Goal: Navigation & Orientation: Find specific page/section

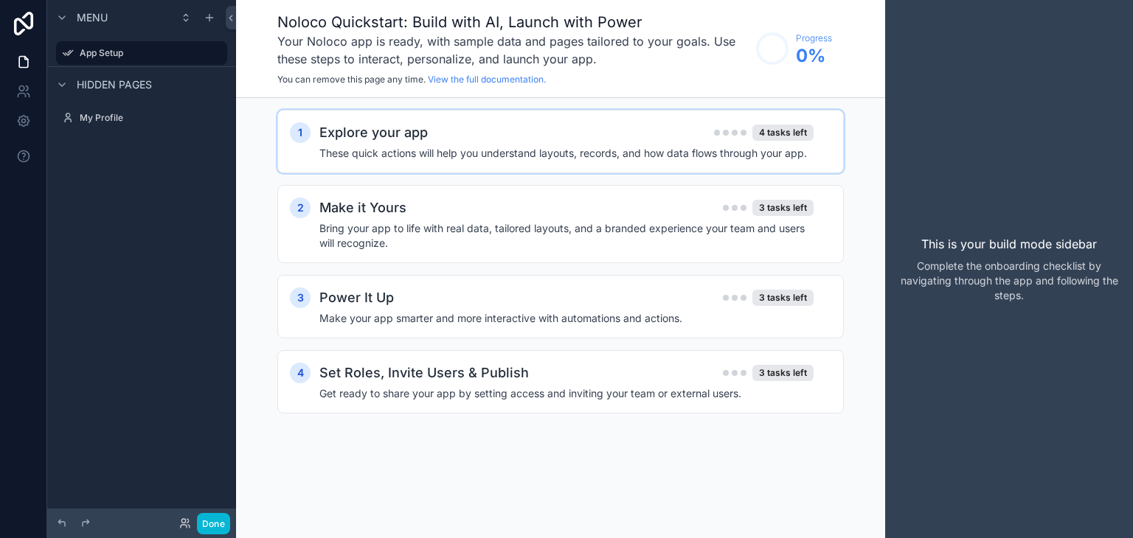
click at [463, 139] on div "Explore your app 4 tasks left" at bounding box center [566, 132] width 494 height 21
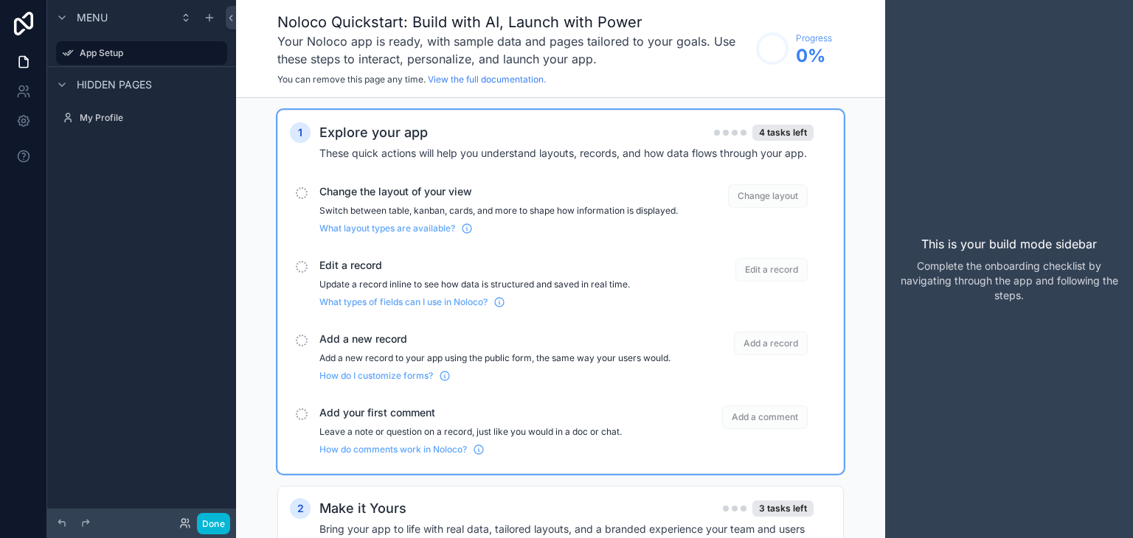
scroll to position [74, 0]
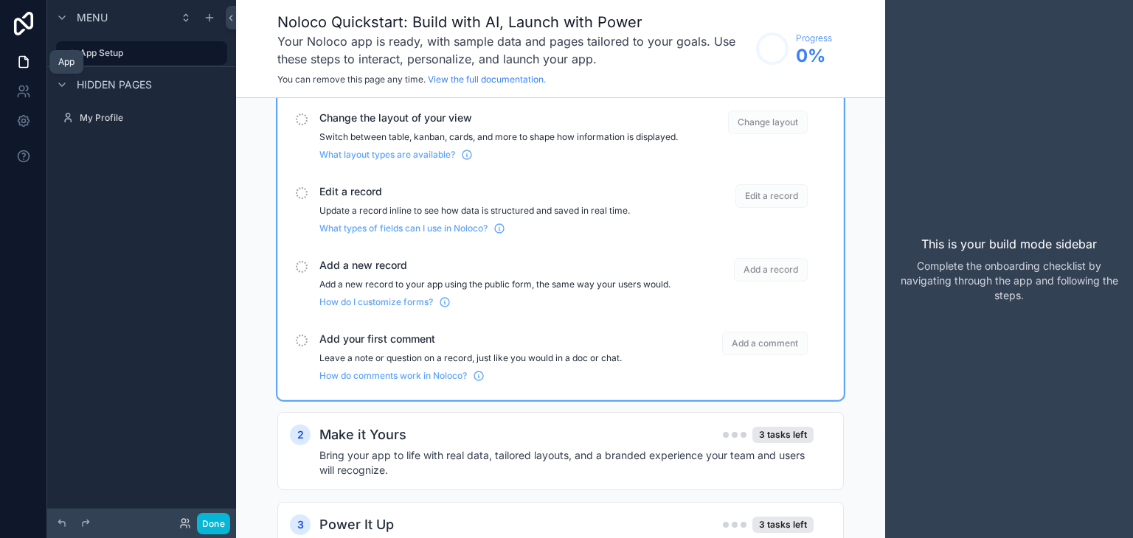
click at [24, 66] on icon at bounding box center [23, 62] width 15 height 15
click at [130, 80] on span "Hidden pages" at bounding box center [114, 84] width 75 height 15
click at [84, 12] on span "Menu" at bounding box center [92, 17] width 31 height 15
click at [84, 11] on span "Menu" at bounding box center [92, 17] width 31 height 15
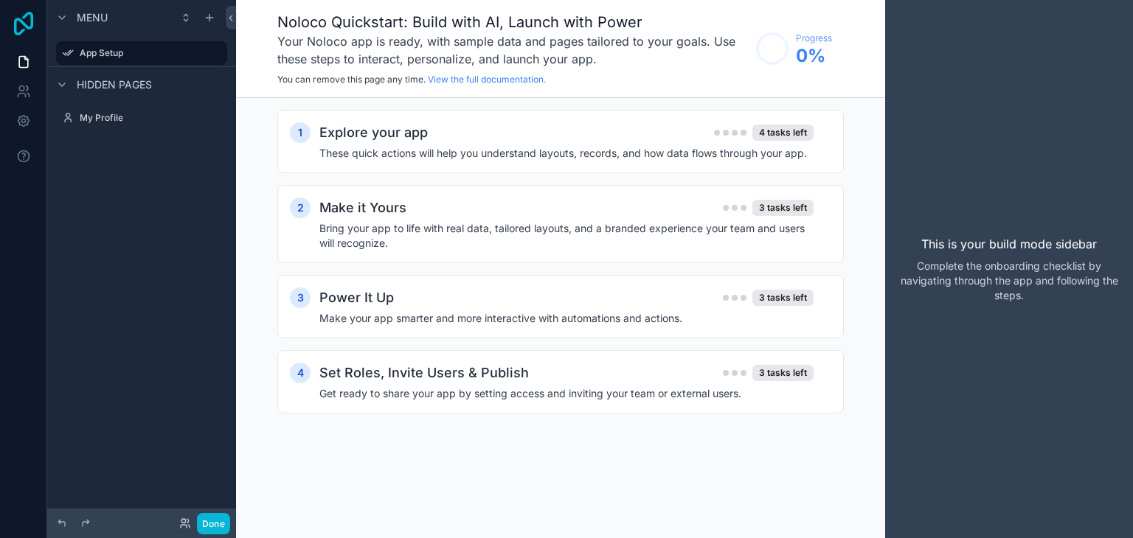
click at [21, 21] on icon at bounding box center [23, 24] width 19 height 24
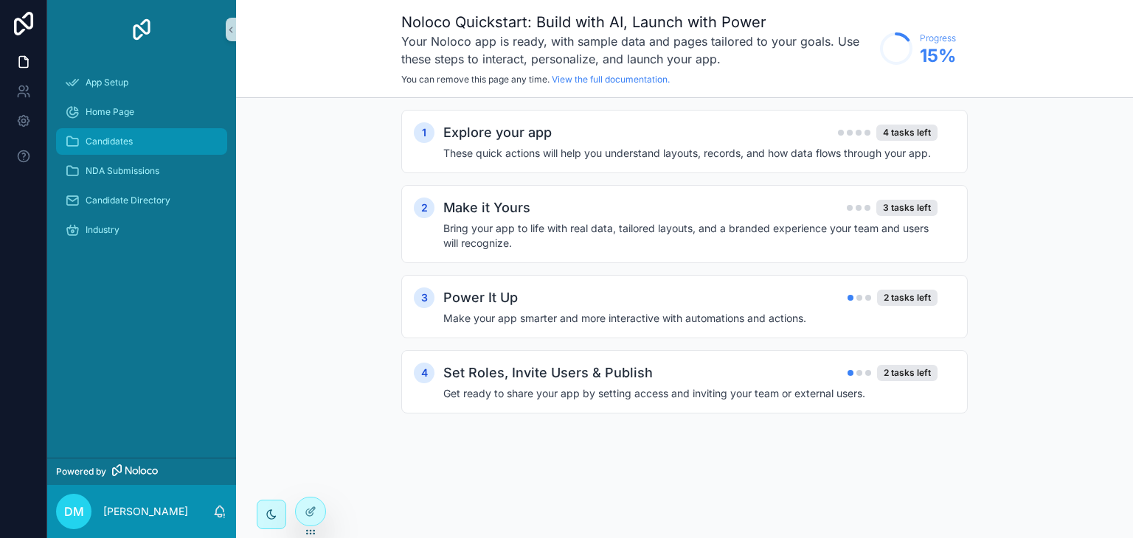
click at [112, 141] on span "Candidates" at bounding box center [109, 142] width 47 height 12
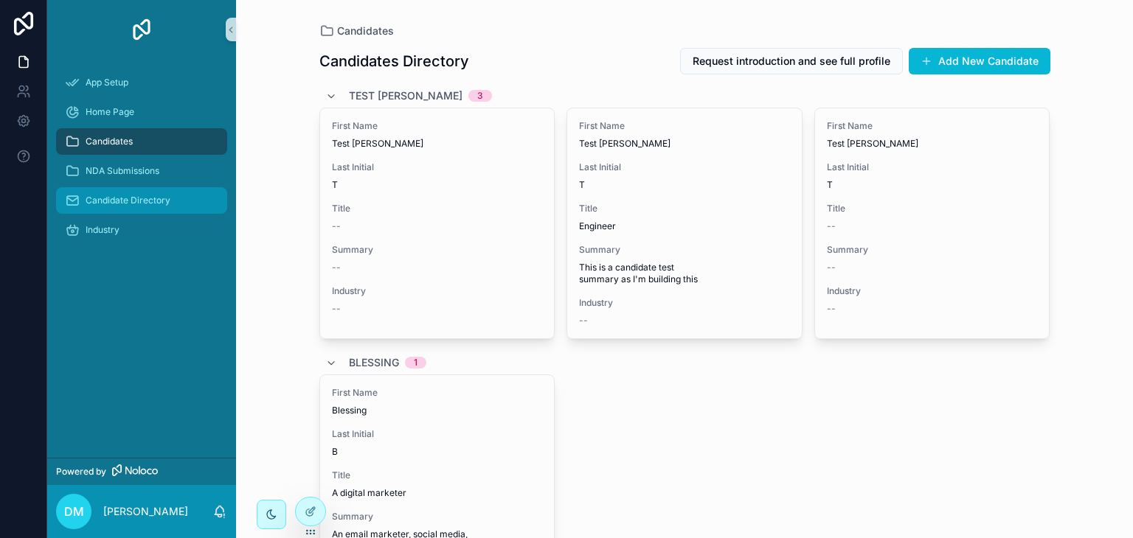
click at [121, 201] on span "Candidate Directory" at bounding box center [128, 201] width 85 height 12
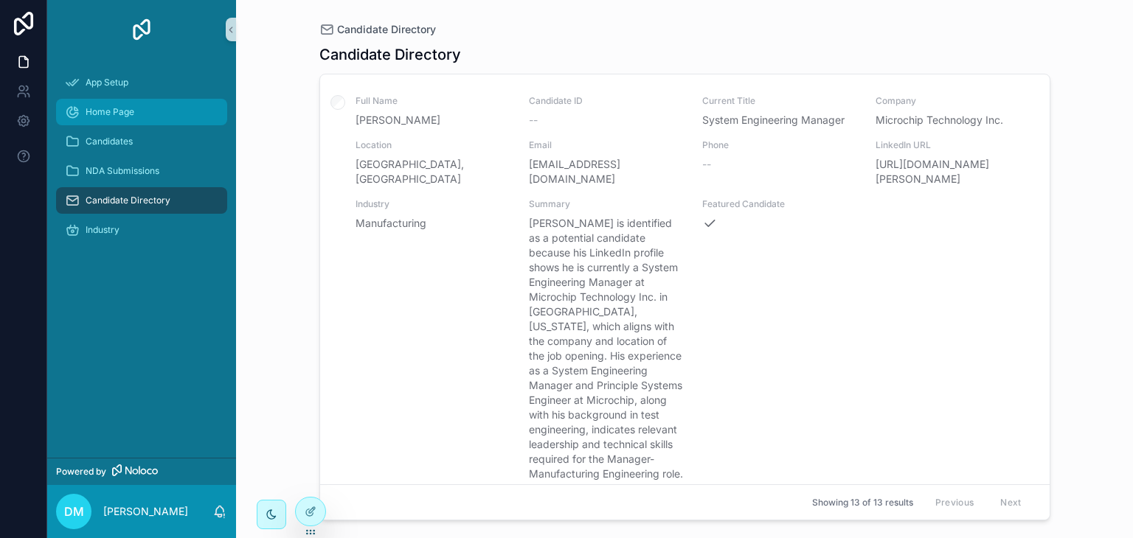
drag, startPoint x: 881, startPoint y: 41, endPoint x: 195, endPoint y: 114, distance: 689.8
click at [881, 41] on div "Candidate Directory Full Name [PERSON_NAME] Candidate ID -- Current Title Syste…" at bounding box center [684, 277] width 731 height 485
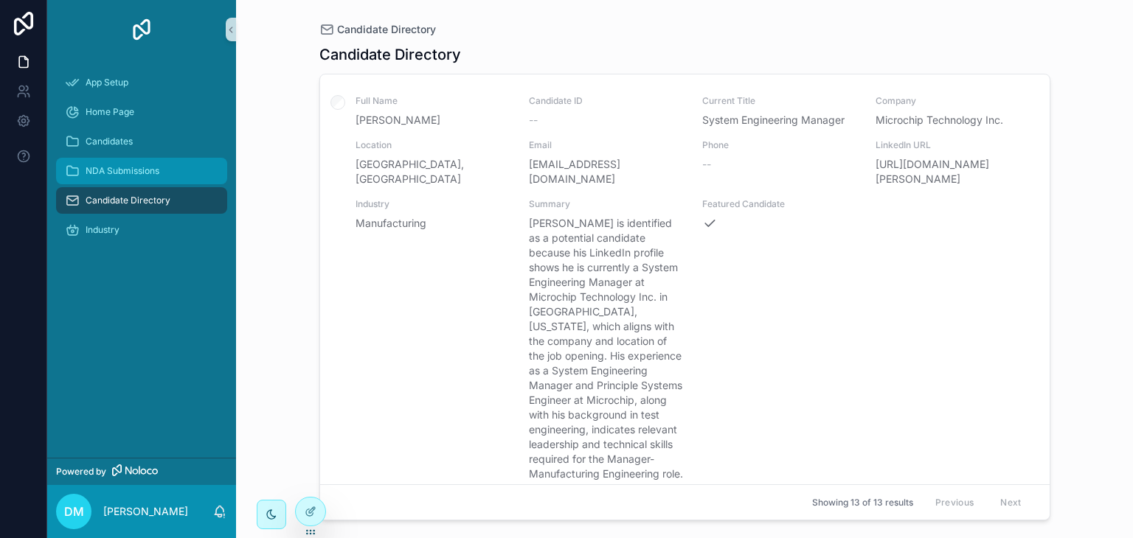
click at [103, 173] on span "NDA Submissions" at bounding box center [123, 171] width 74 height 12
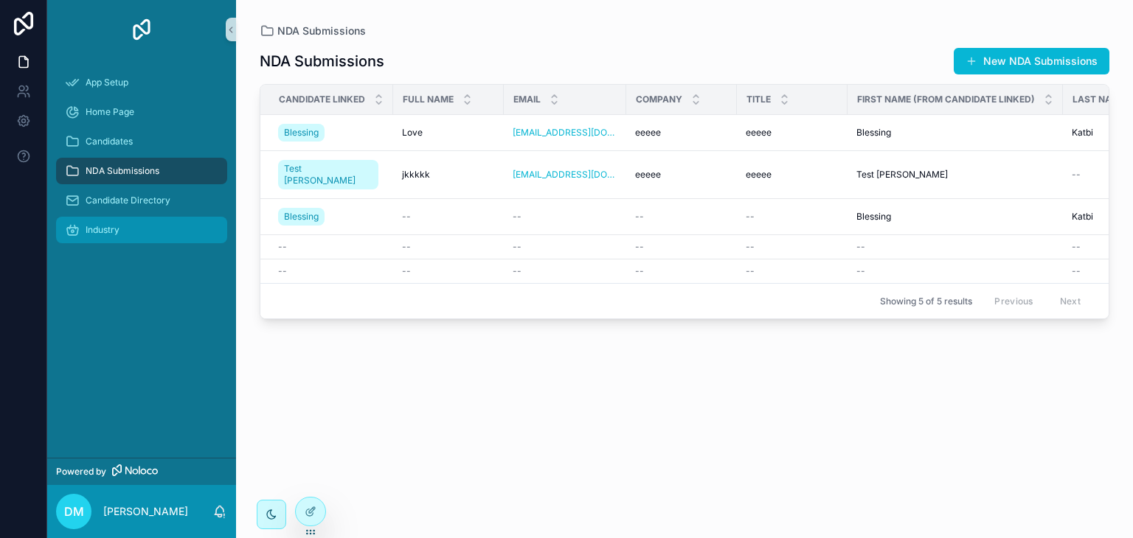
click at [119, 233] on span "Industry" at bounding box center [103, 230] width 34 height 12
